Goal: Book appointment/travel/reservation

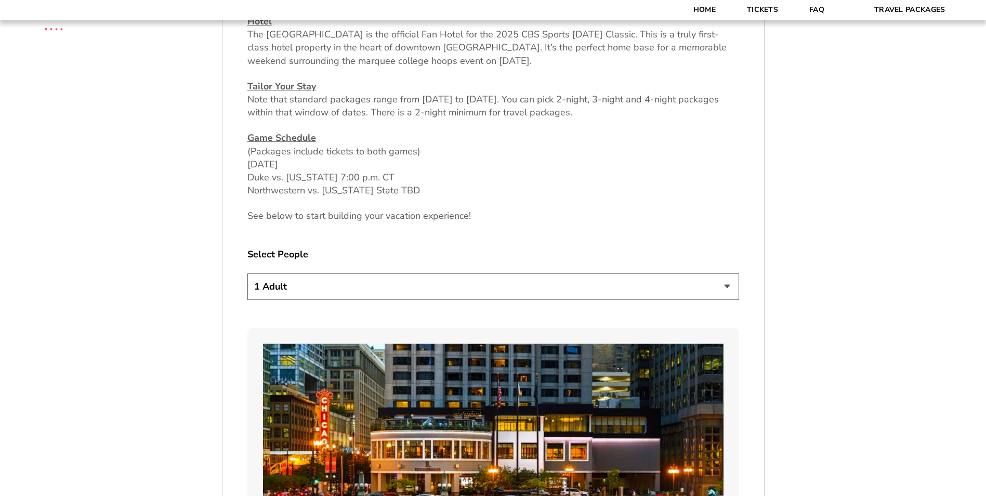
scroll to position [520, 0]
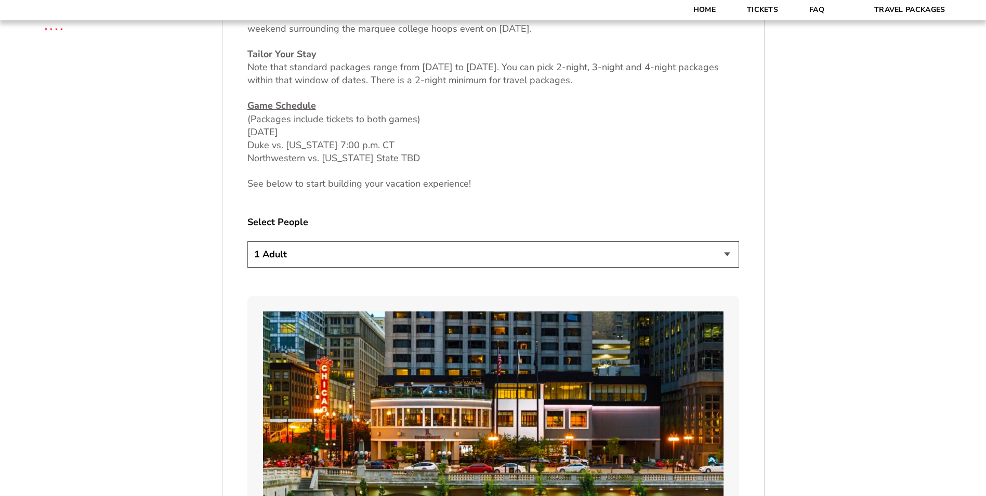
click at [729, 253] on select "1 Adult 2 Adults 3 Adults 4 Adults 2 Adults + 1 Child 2 Adults + 2 Children 2 A…" at bounding box center [493, 254] width 492 height 27
select select "2 Adults"
click at [247, 241] on select "1 Adult 2 Adults 3 Adults 4 Adults 2 Adults + 1 Child 2 Adults + 2 Children 2 A…" at bounding box center [493, 254] width 492 height 27
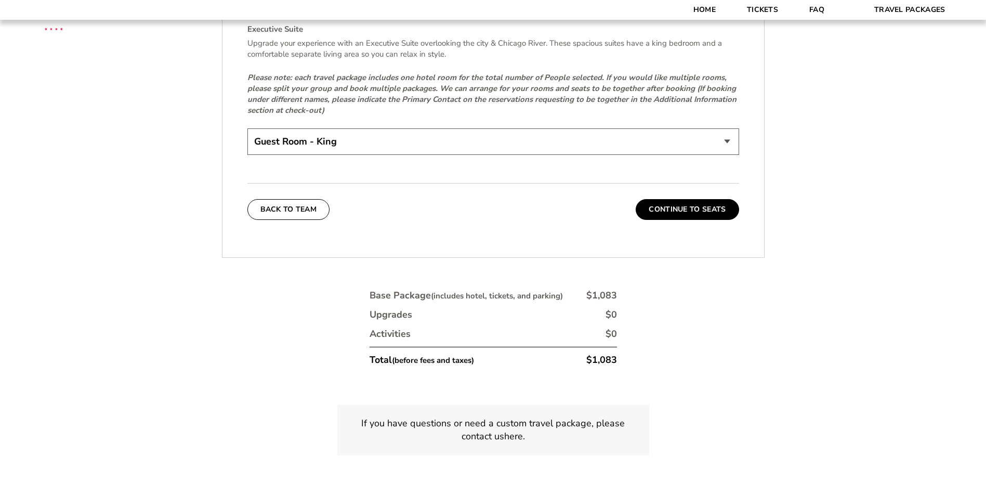
scroll to position [1716, 0]
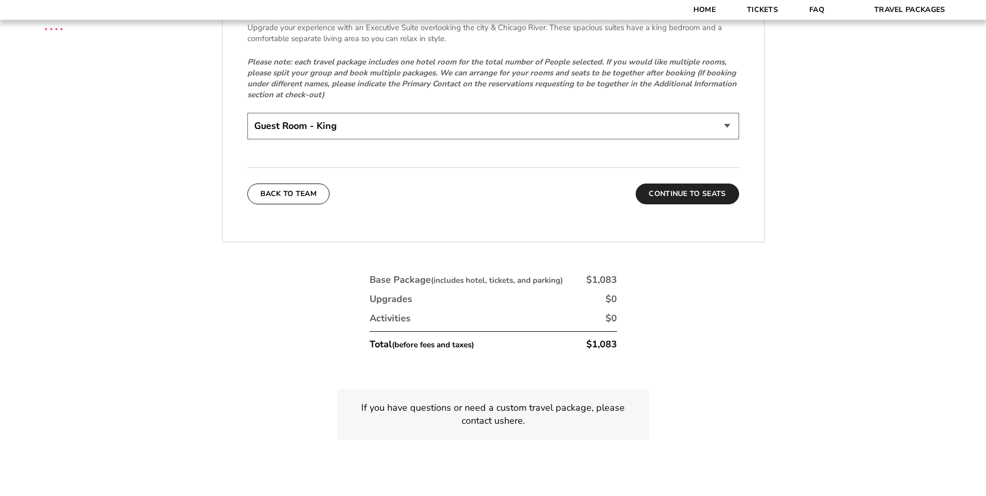
click at [686, 200] on button "Continue To Seats" at bounding box center [687, 194] width 103 height 21
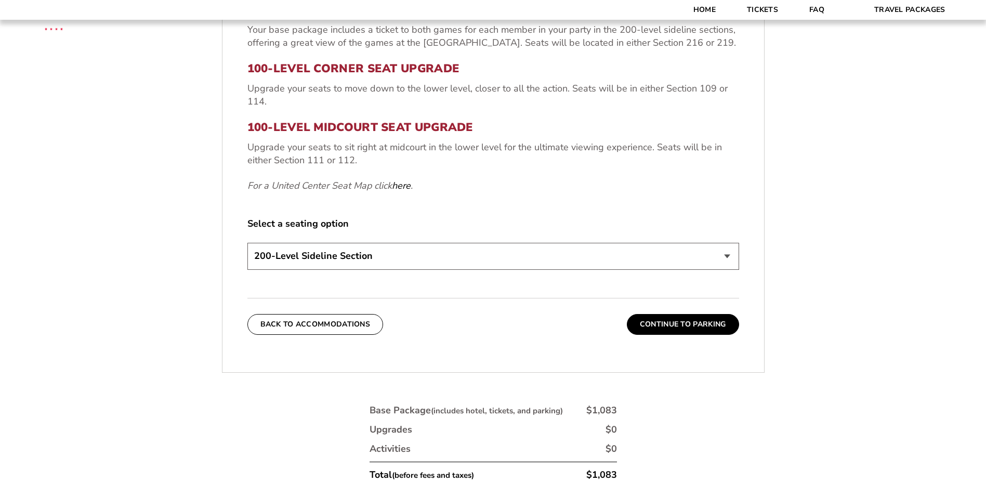
scroll to position [442, 0]
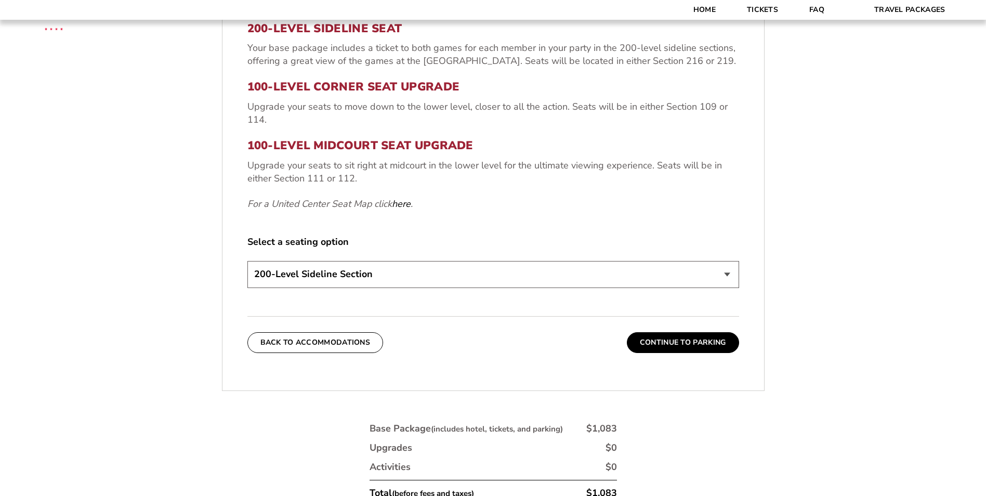
click at [728, 273] on select "200-Level Sideline Section 100-Level Corner Seat Upgrade (+$80 per person) 100-…" at bounding box center [493, 274] width 492 height 27
select select "100-Level Corner Seat Upgrade"
click at [247, 261] on select "200-Level Sideline Section 100-Level Corner Seat Upgrade (+$80 per person) 100-…" at bounding box center [493, 274] width 492 height 27
click at [680, 339] on button "Continue To Parking" at bounding box center [683, 342] width 112 height 21
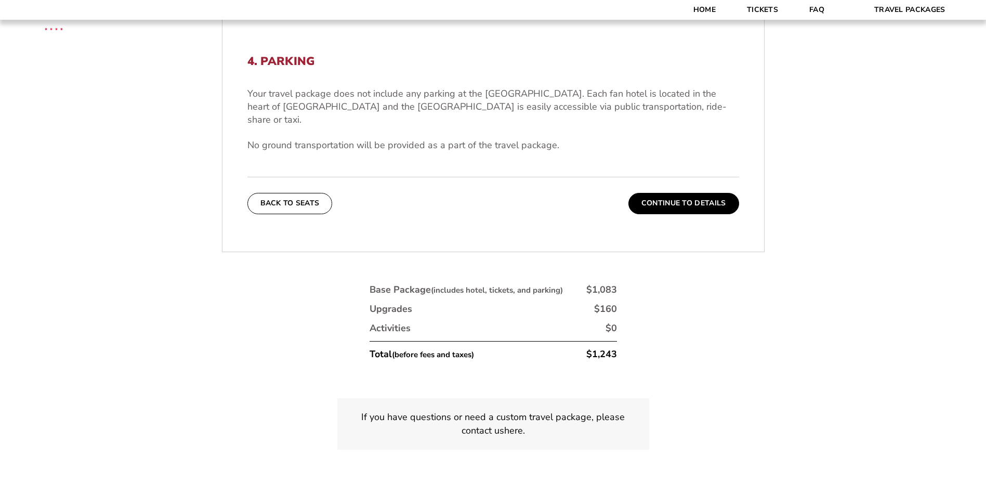
scroll to position [336, 0]
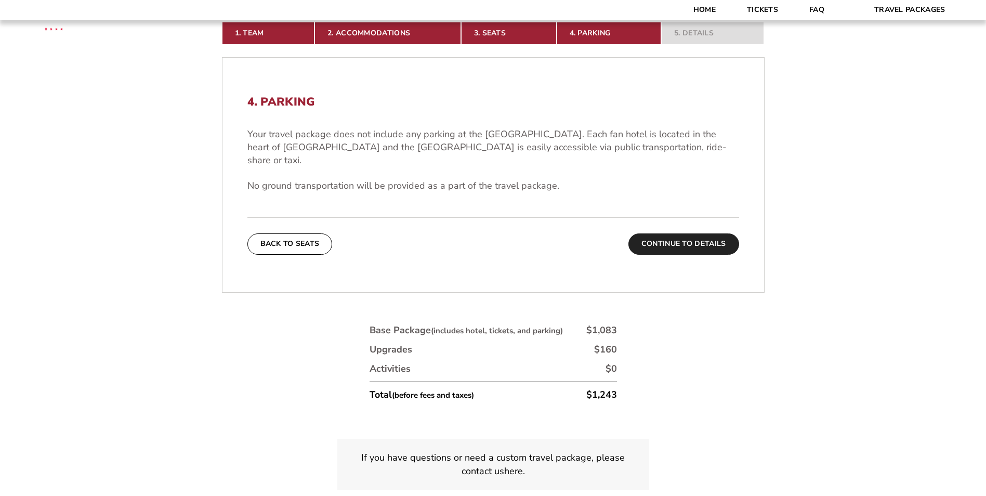
click at [686, 233] on button "Continue To Details" at bounding box center [684, 243] width 111 height 21
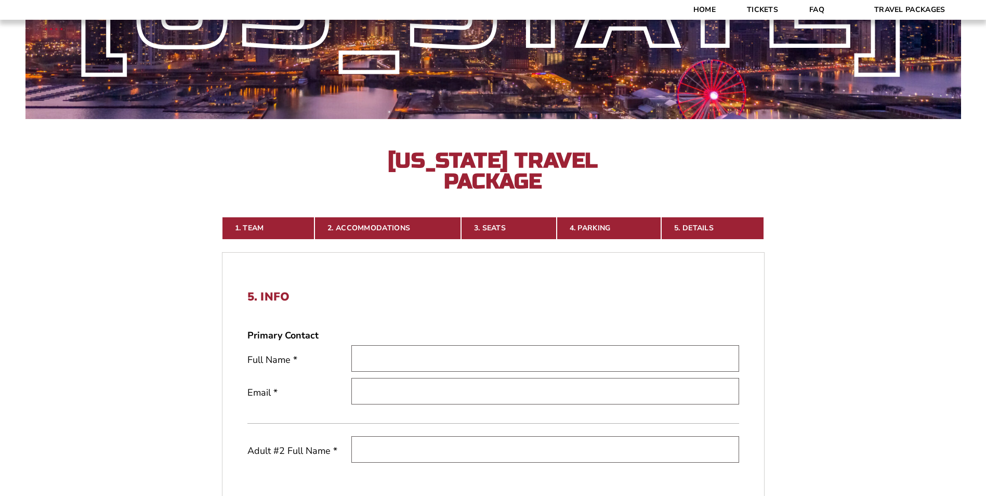
scroll to position [0, 0]
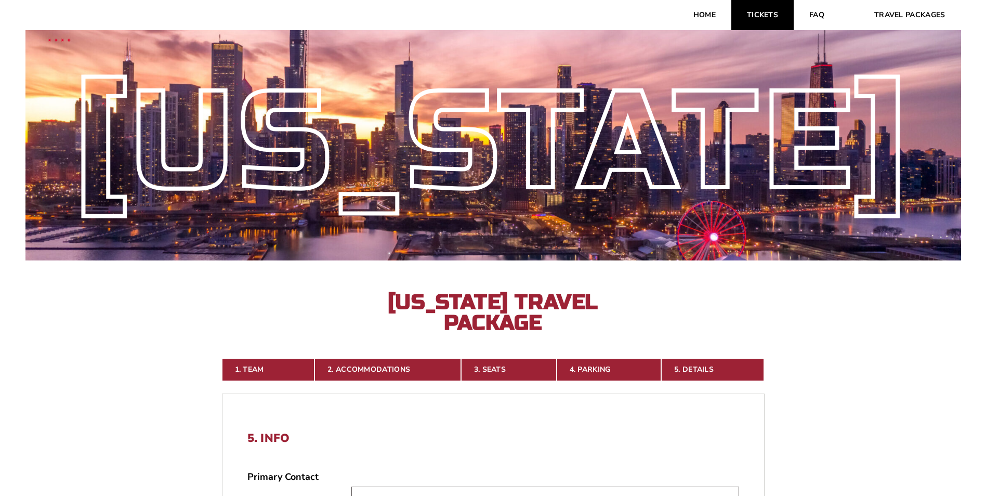
click at [755, 15] on link "Tickets" at bounding box center [763, 15] width 62 height 30
